Goal: Task Accomplishment & Management: Use online tool/utility

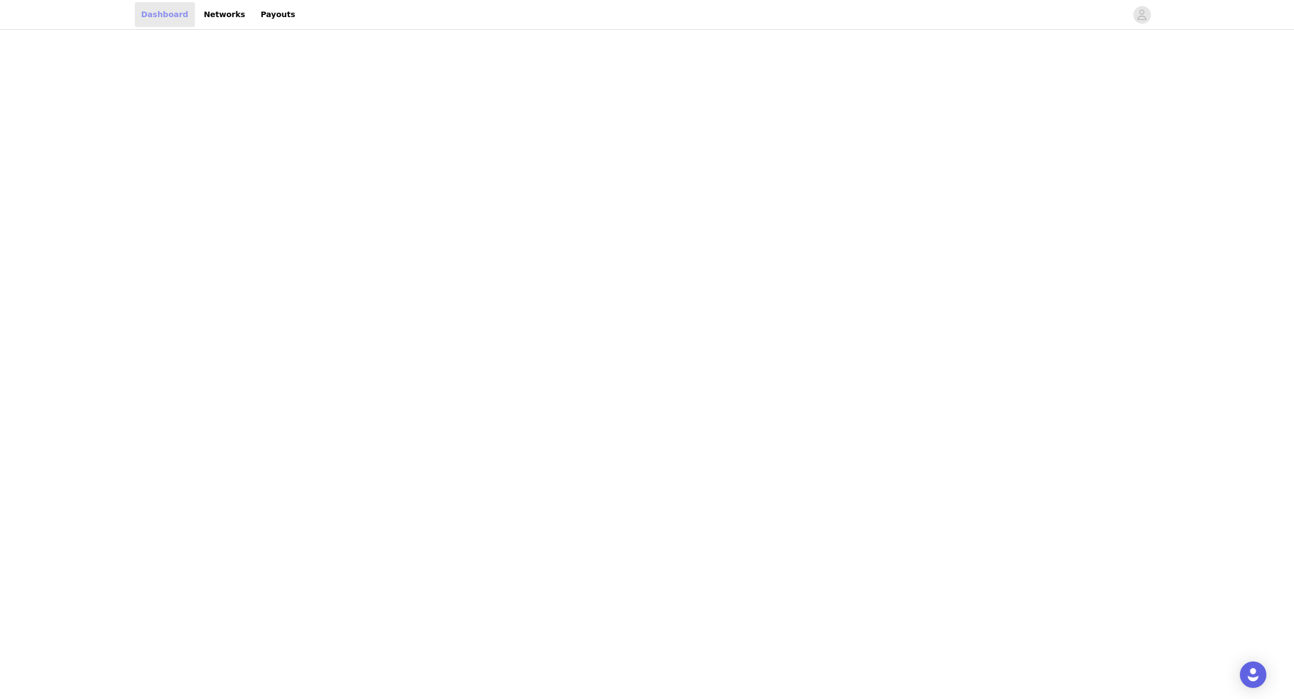
click at [155, 15] on link "Dashboard" at bounding box center [165, 14] width 60 height 25
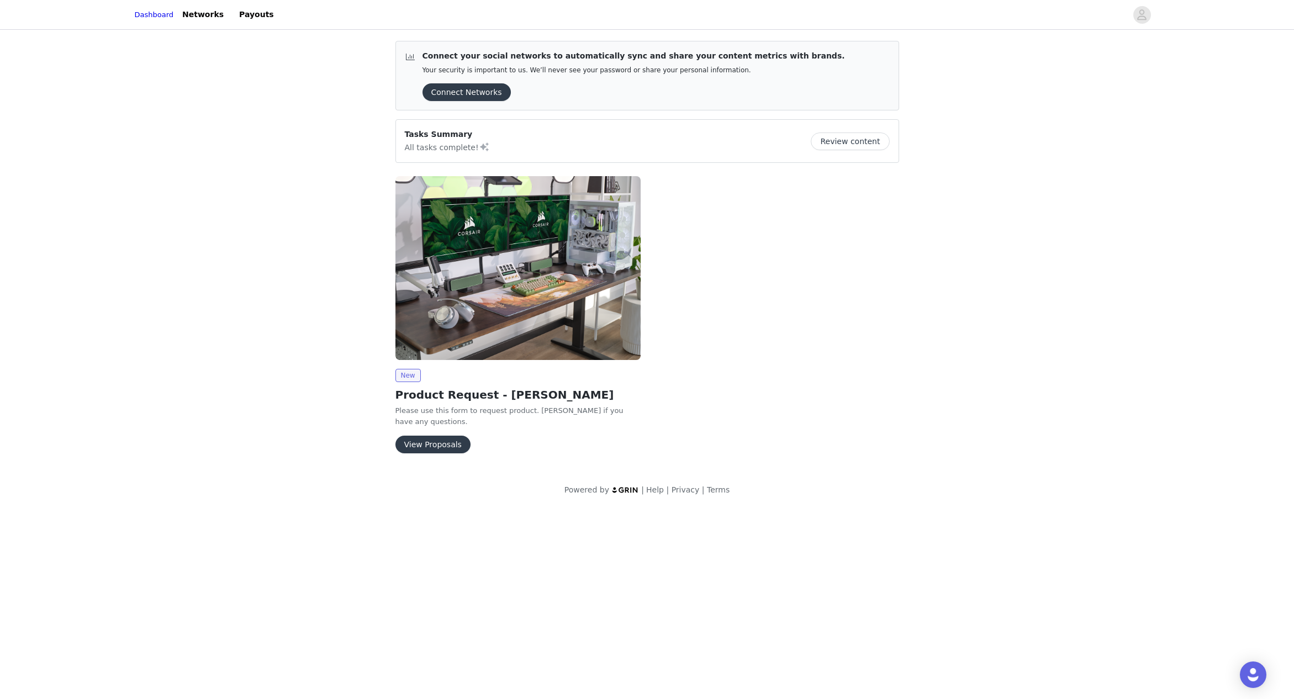
click at [434, 436] on button "View Proposals" at bounding box center [433, 445] width 75 height 18
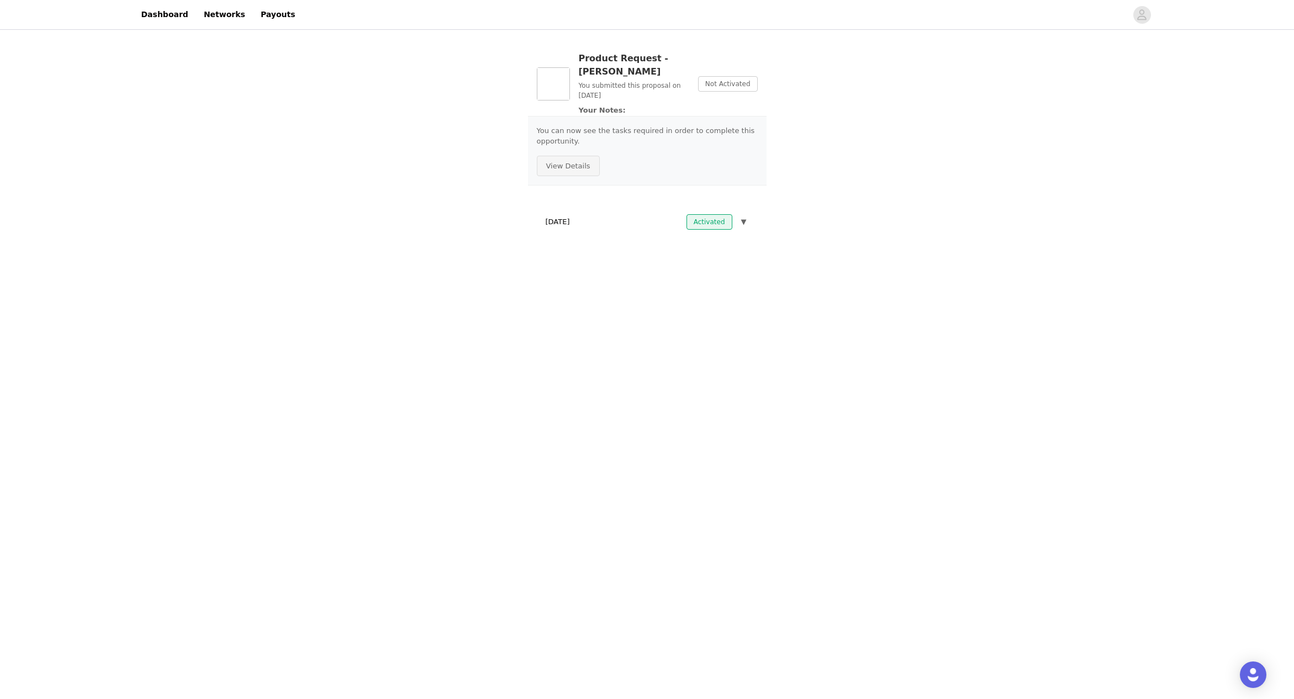
click at [579, 156] on button "View Details" at bounding box center [568, 166] width 63 height 21
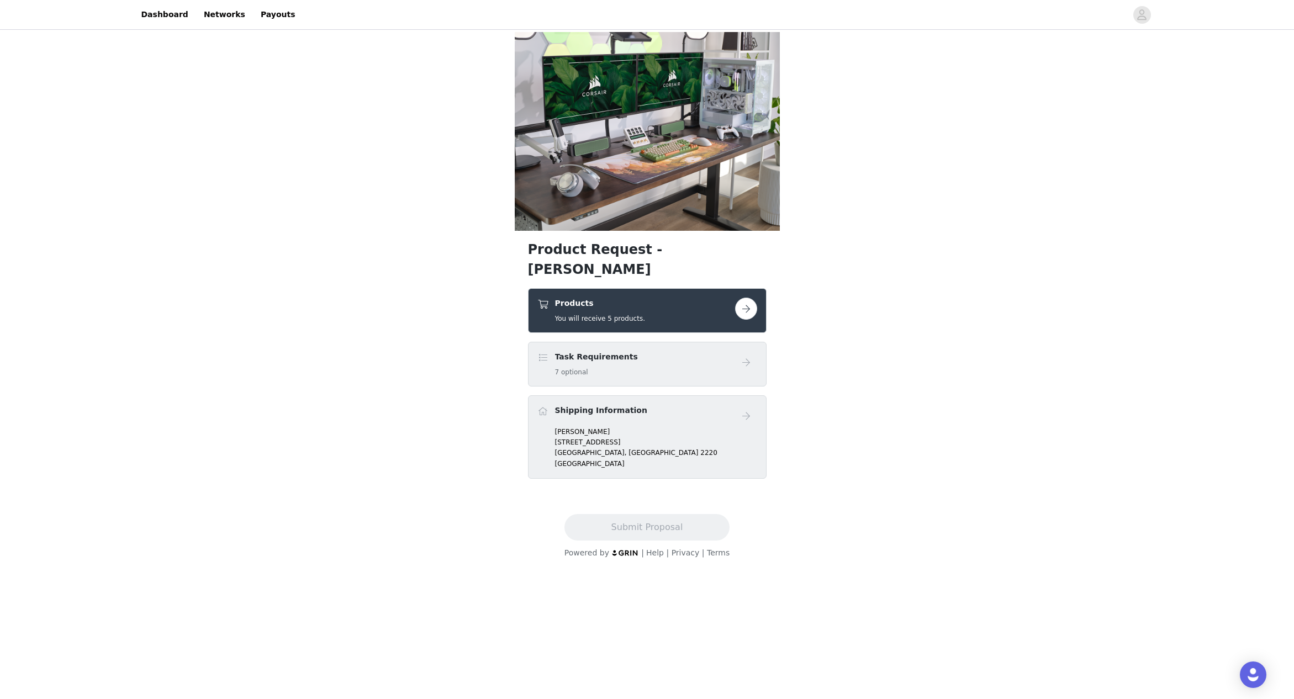
click at [745, 298] on button "button" at bounding box center [746, 309] width 22 height 22
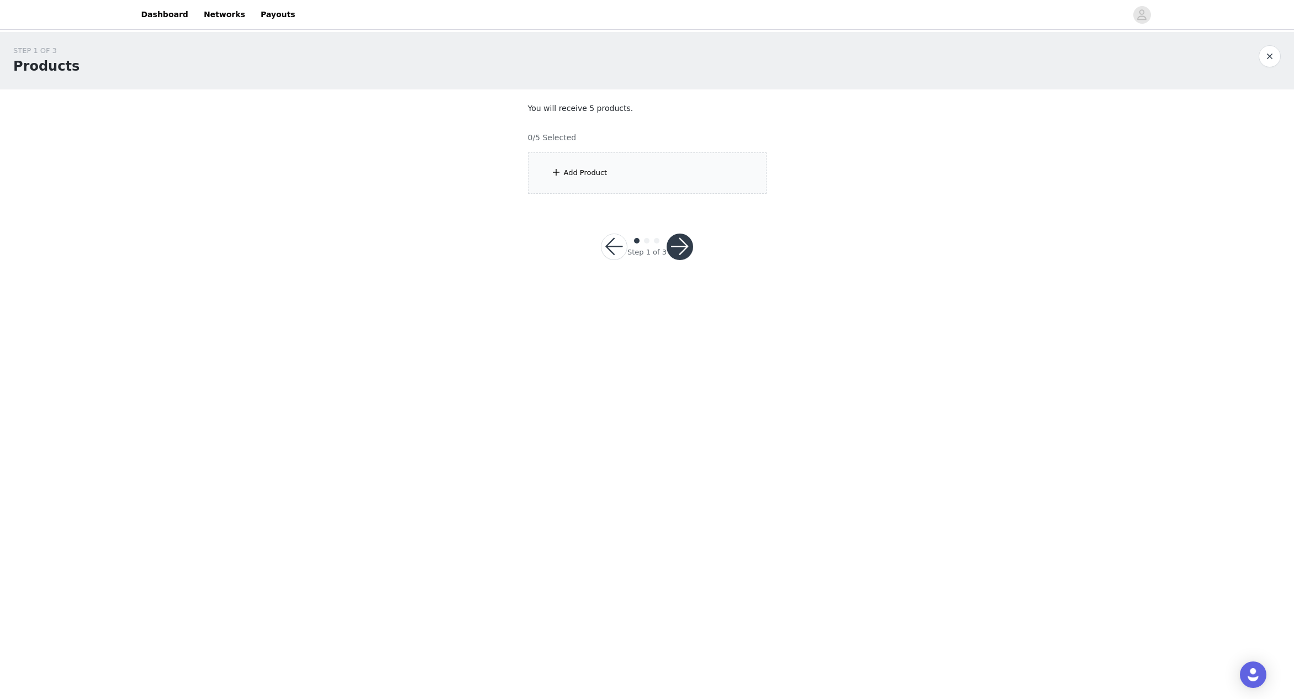
click at [651, 187] on div "Add Product" at bounding box center [647, 172] width 239 height 41
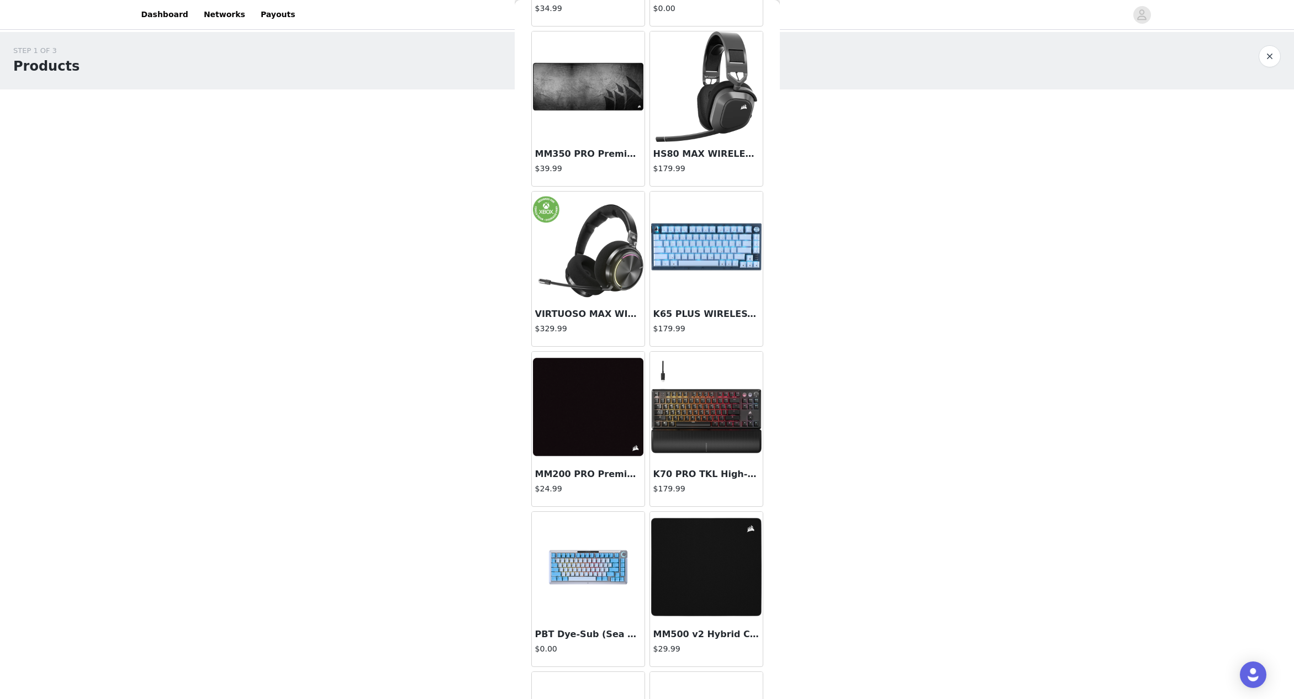
scroll to position [991, 0]
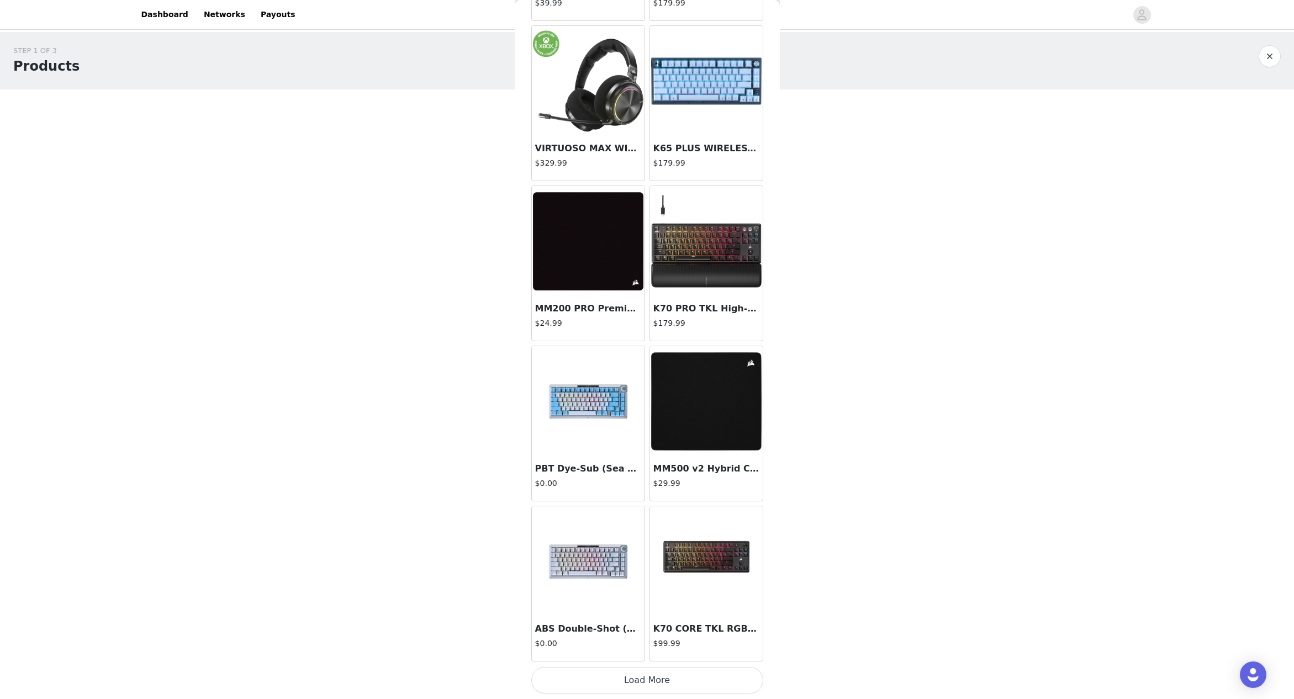
click at [633, 678] on button "Load More" at bounding box center [647, 680] width 232 height 27
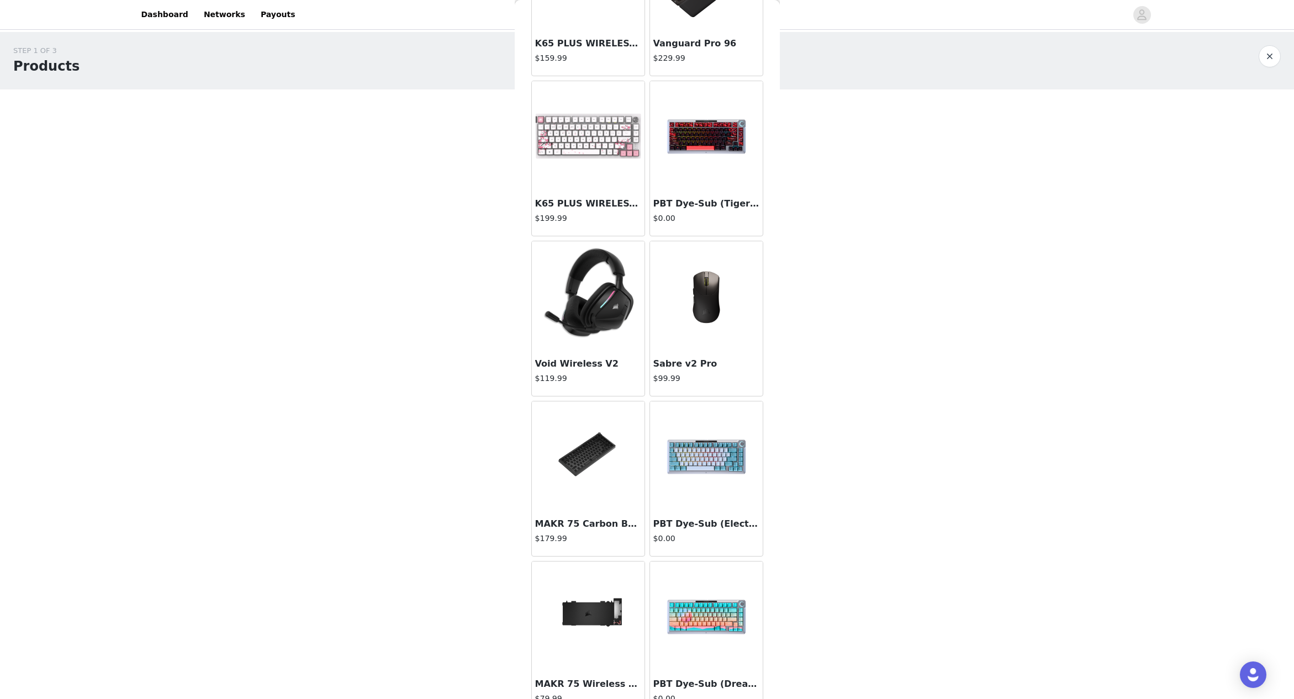
scroll to position [2593, 0]
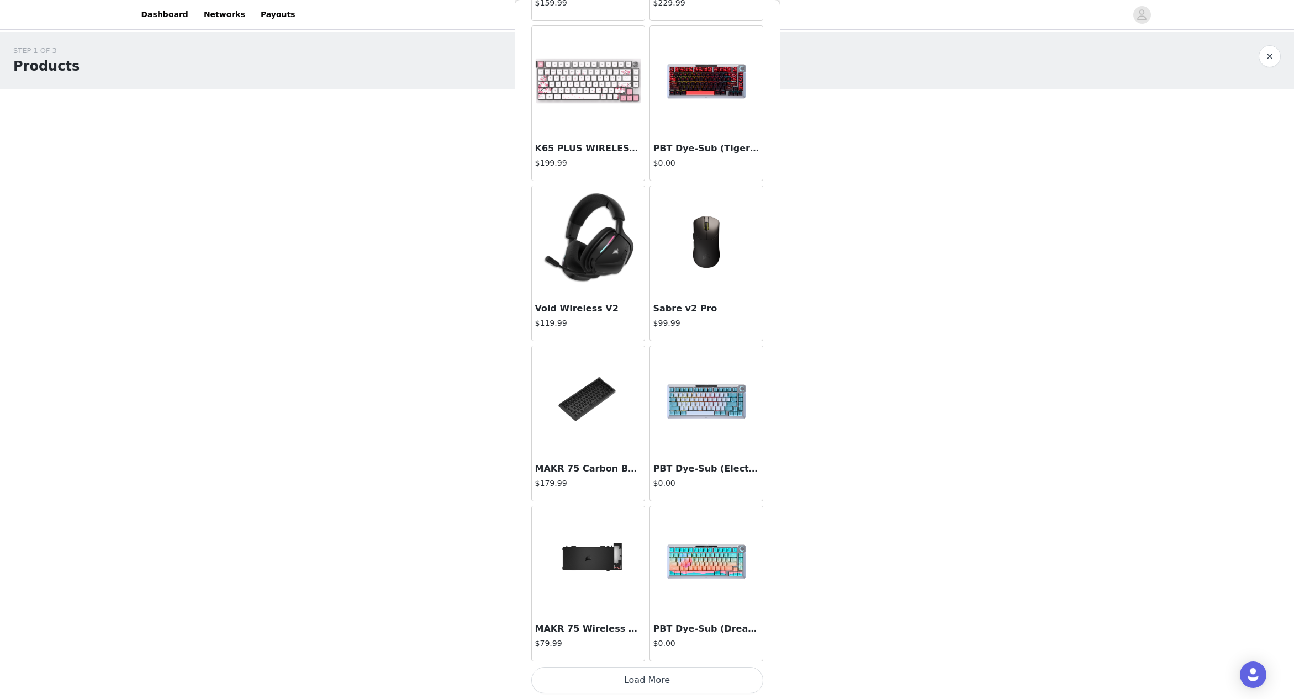
click at [647, 684] on button "Load More" at bounding box center [647, 680] width 232 height 27
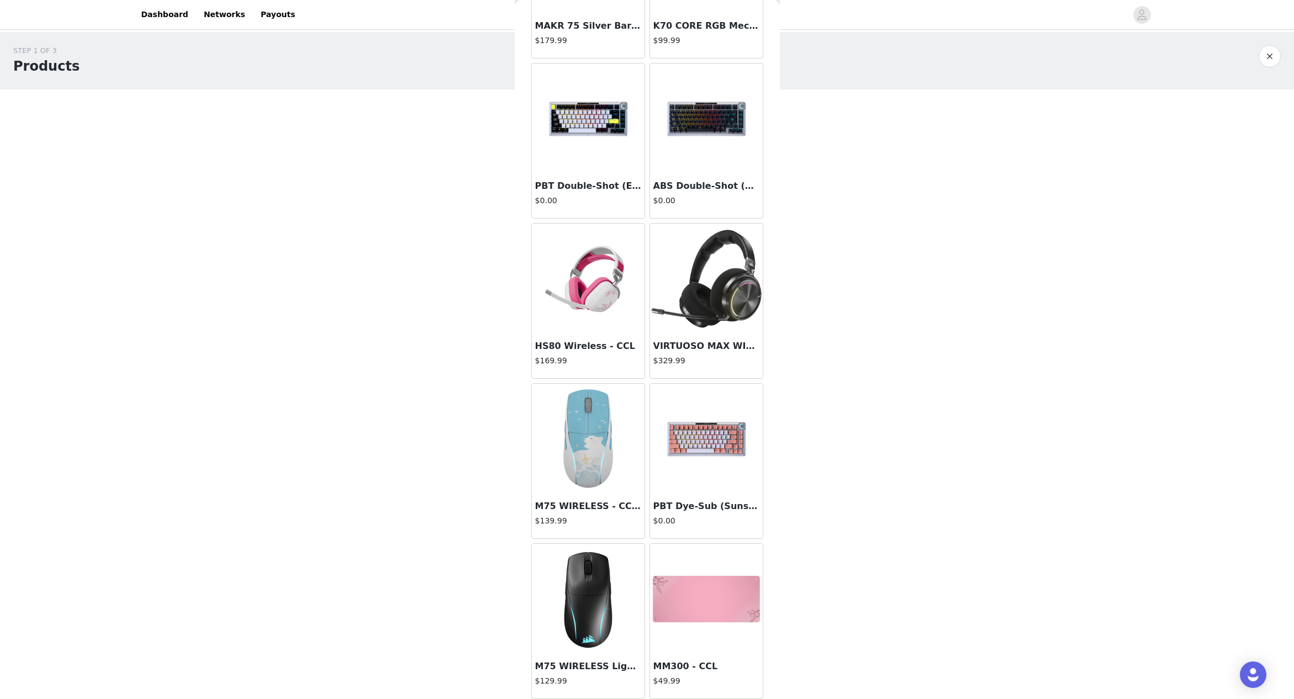
scroll to position [1751, 0]
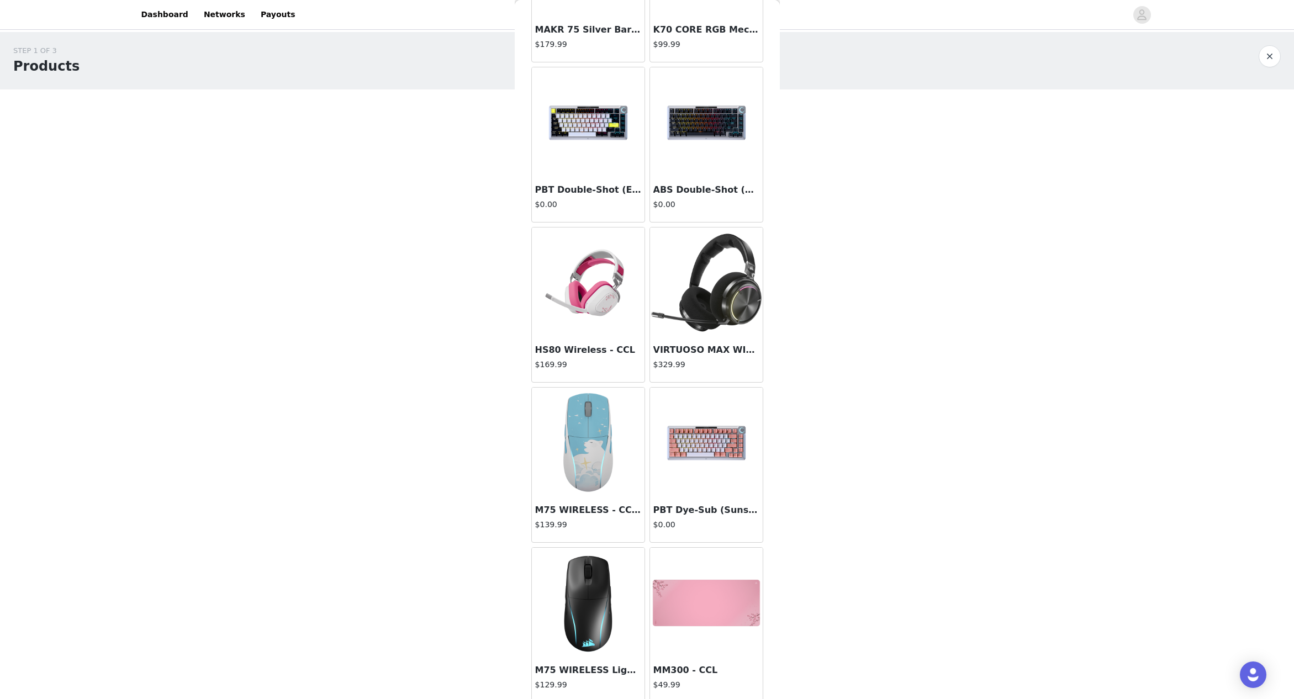
click at [731, 306] on div at bounding box center [706, 283] width 113 height 110
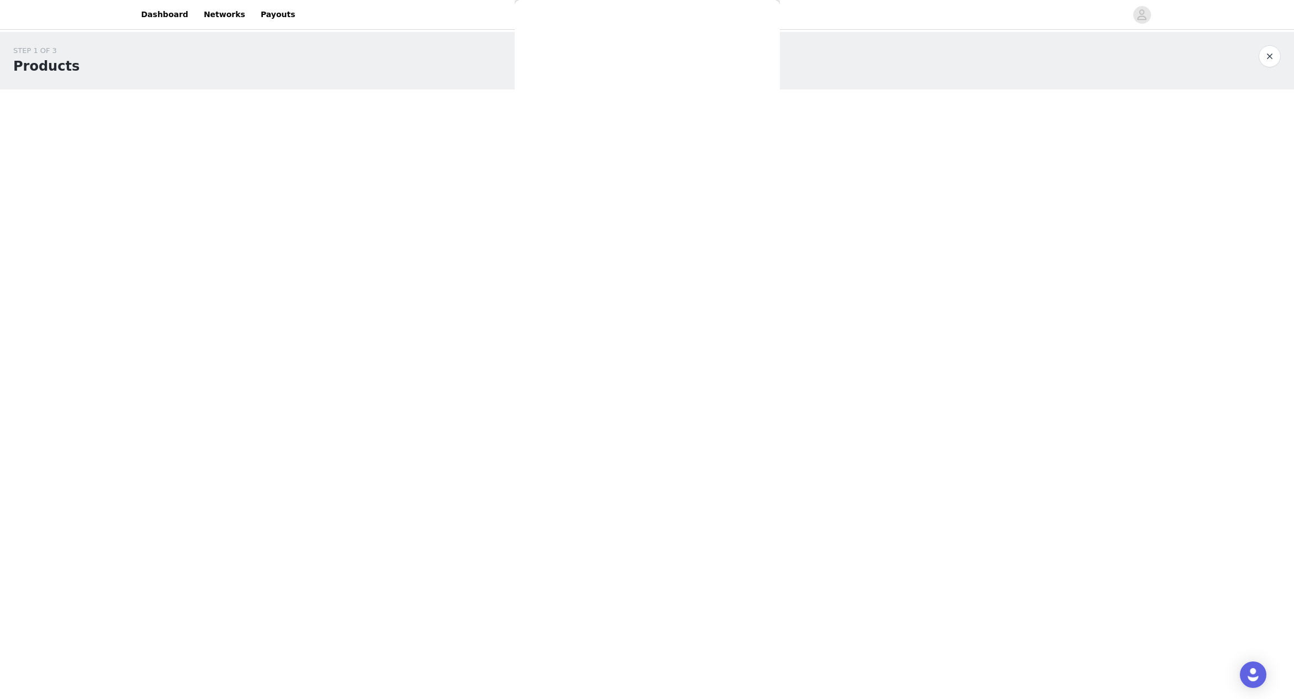
scroll to position [0, 0]
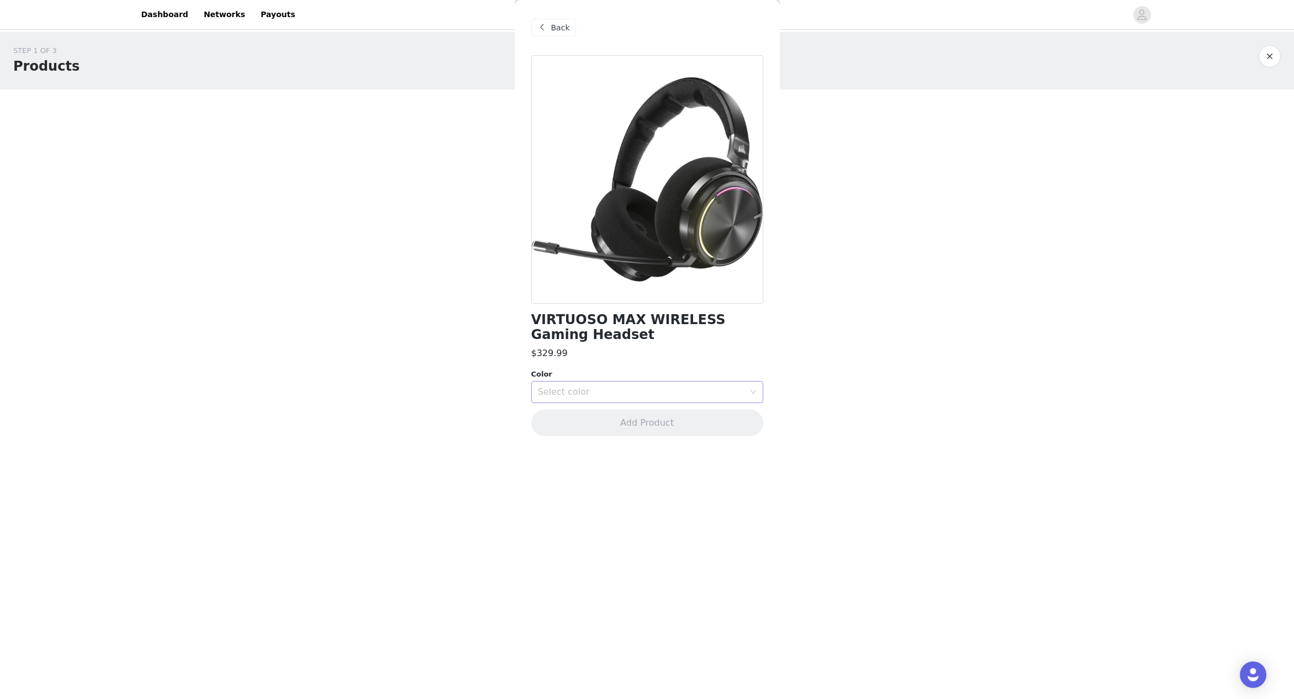
click at [692, 389] on div "Select color" at bounding box center [641, 392] width 207 height 11
click at [625, 415] on li "Carbon" at bounding box center [647, 417] width 232 height 18
click at [632, 430] on button "Add Product" at bounding box center [647, 423] width 232 height 27
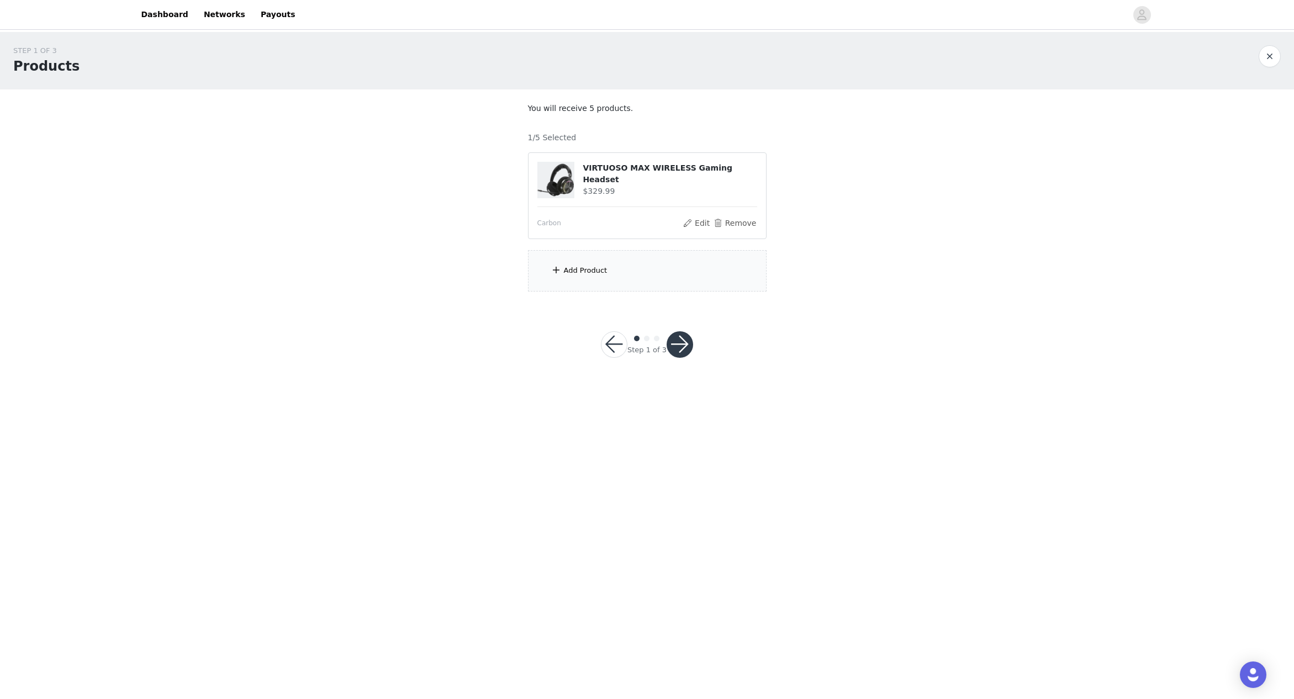
click at [592, 268] on div "Add Product" at bounding box center [586, 270] width 44 height 11
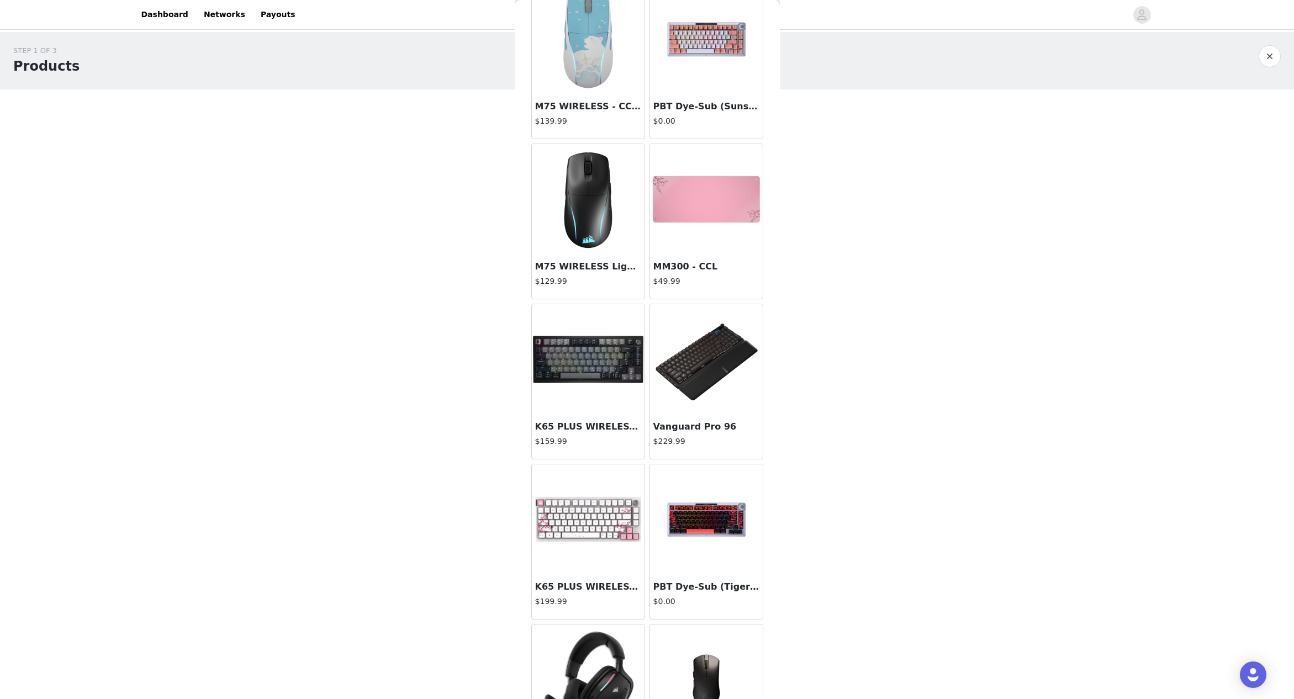
scroll to position [2210, 0]
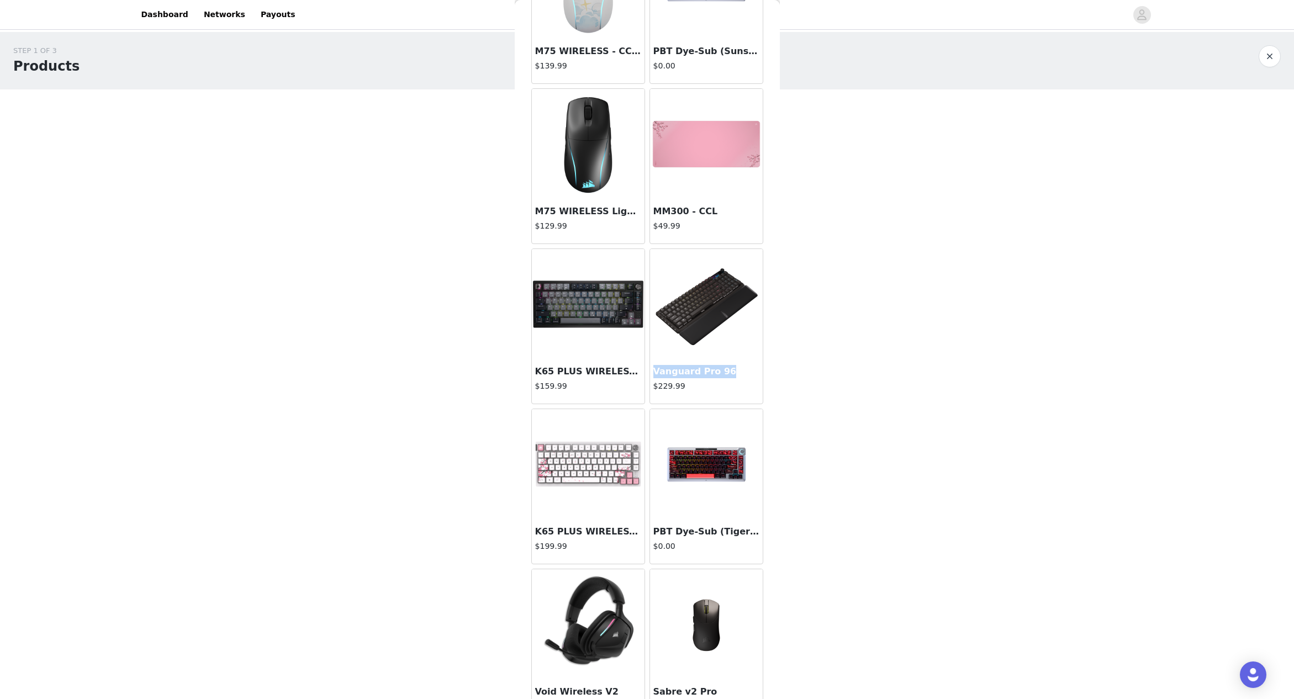
drag, startPoint x: 715, startPoint y: 376, endPoint x: 651, endPoint y: 377, distance: 63.5
click at [653, 377] on h3 "Vanguard Pro 96" at bounding box center [706, 371] width 106 height 13
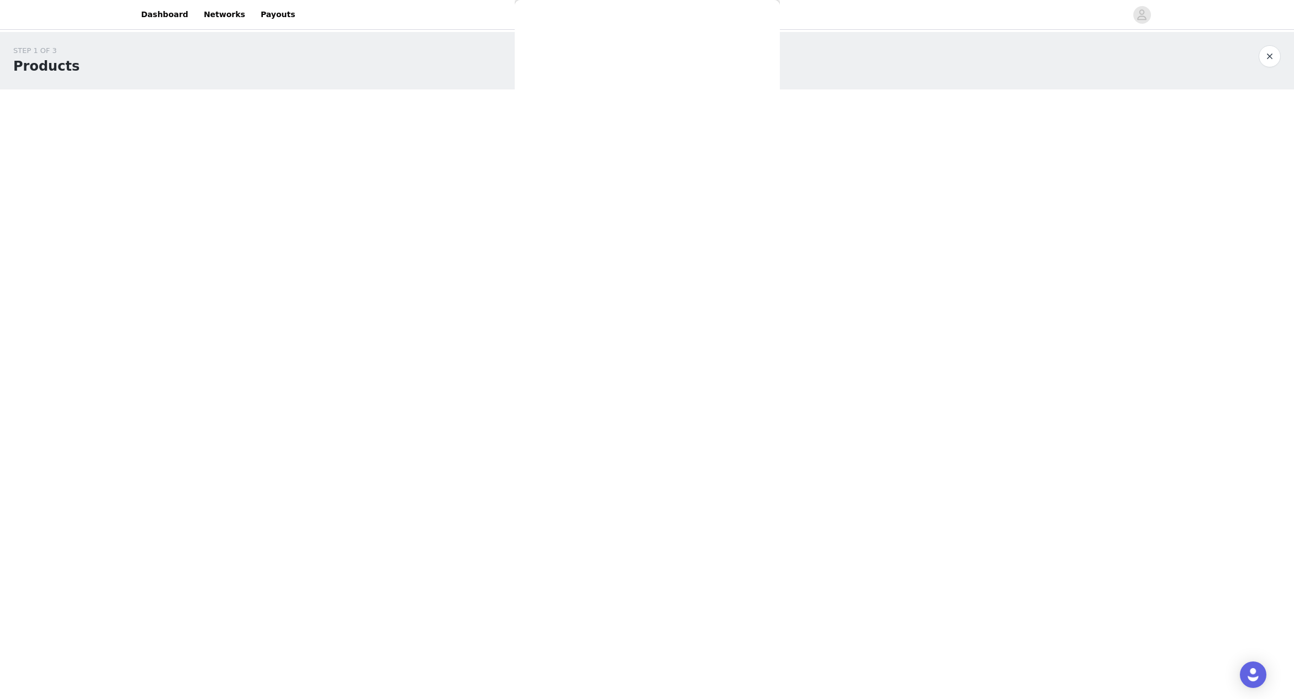
scroll to position [0, 0]
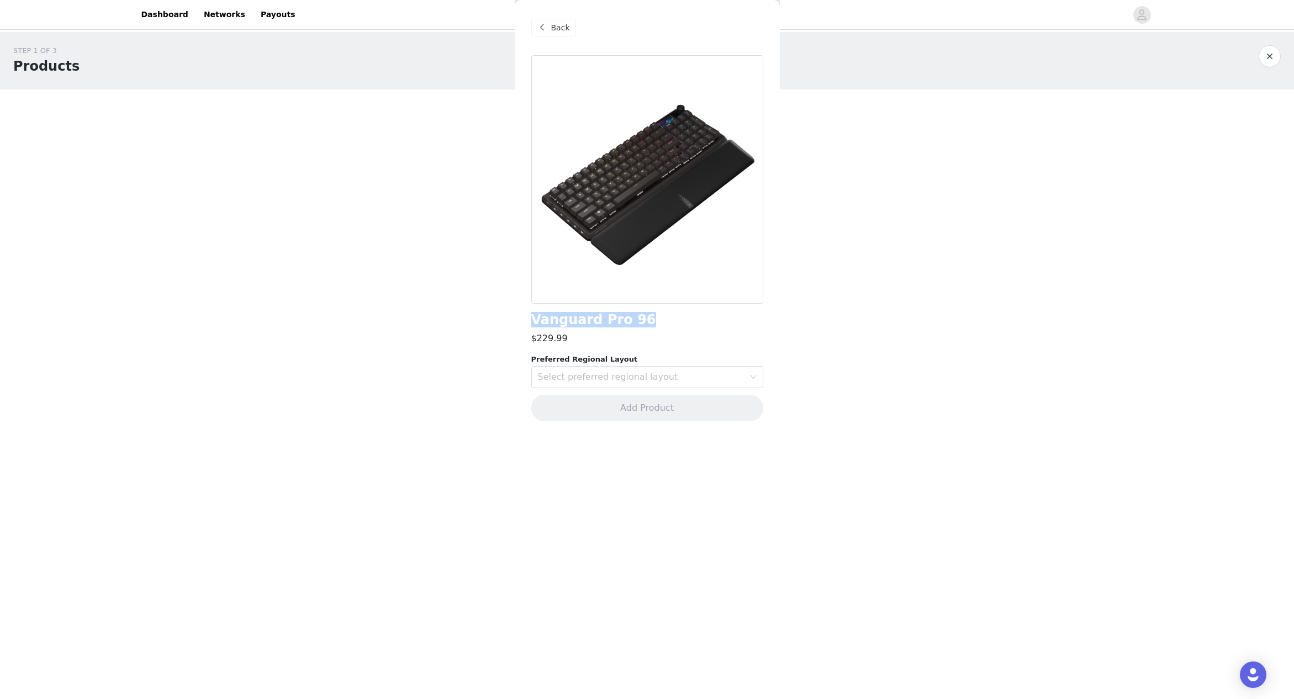
drag, startPoint x: 633, startPoint y: 324, endPoint x: 530, endPoint y: 325, distance: 102.7
click at [530, 325] on div "Back Vanguard Pro 96 $229.99 Preferred Regional Layout Select preferred regiona…" at bounding box center [647, 349] width 265 height 699
copy h1 "Vanguard Pro 96"
click at [628, 322] on h1 "Vanguard Pro 96" at bounding box center [593, 320] width 125 height 15
click at [652, 382] on div "Select preferred regional layout" at bounding box center [641, 377] width 207 height 11
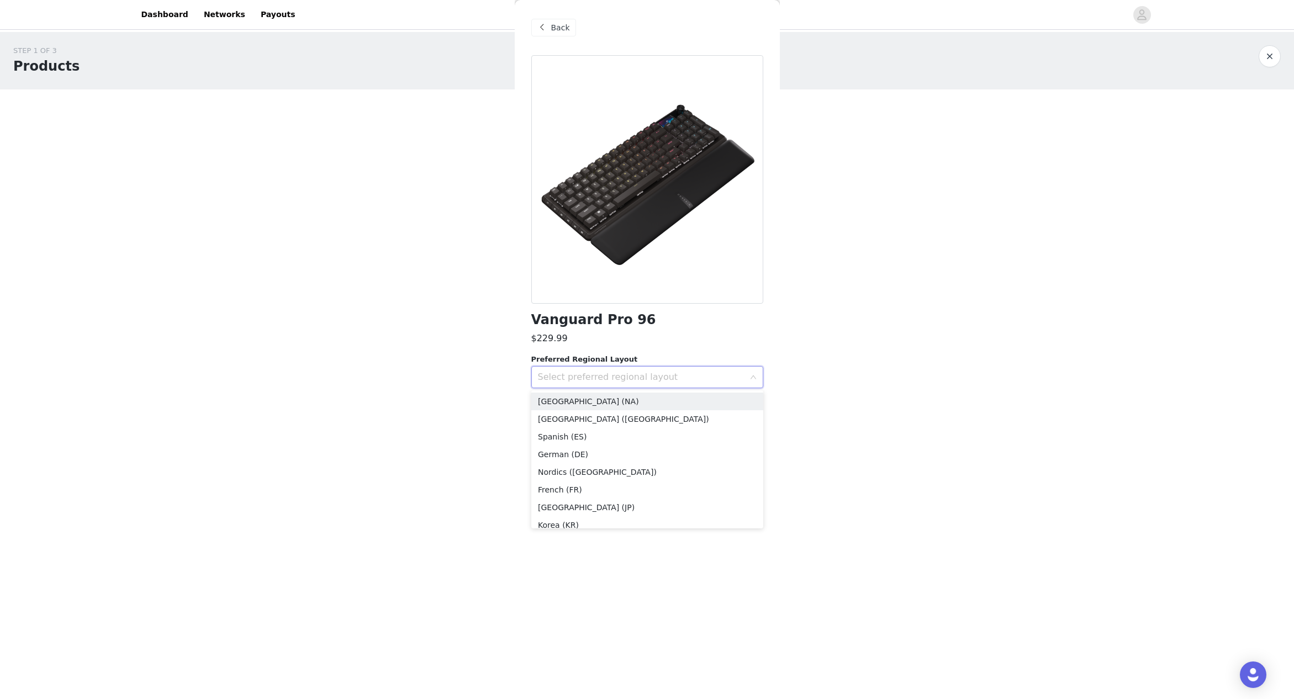
click at [654, 379] on div "Select preferred regional layout" at bounding box center [641, 377] width 207 height 11
click at [552, 30] on span "Back" at bounding box center [560, 28] width 19 height 12
